Goal: Ask a question

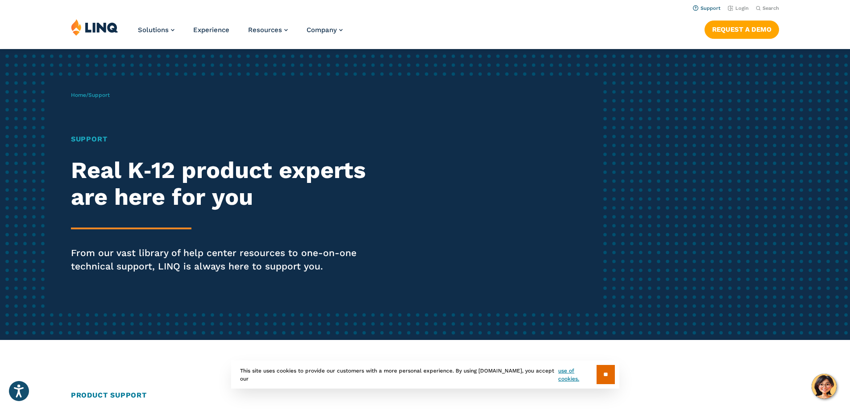
click at [708, 9] on link "Support" at bounding box center [707, 8] width 28 height 6
